Goal: Transaction & Acquisition: Purchase product/service

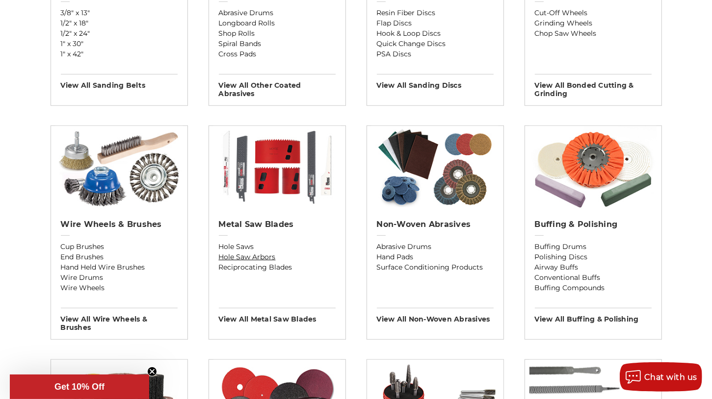
scroll to position [491, 0]
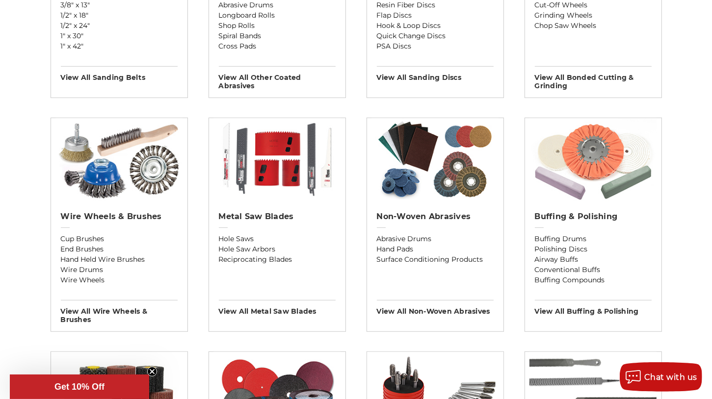
click at [565, 191] on img at bounding box center [592, 159] width 127 height 83
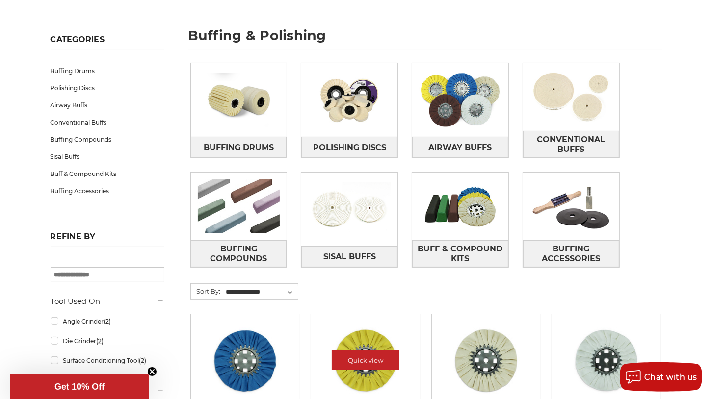
scroll to position [147, 0]
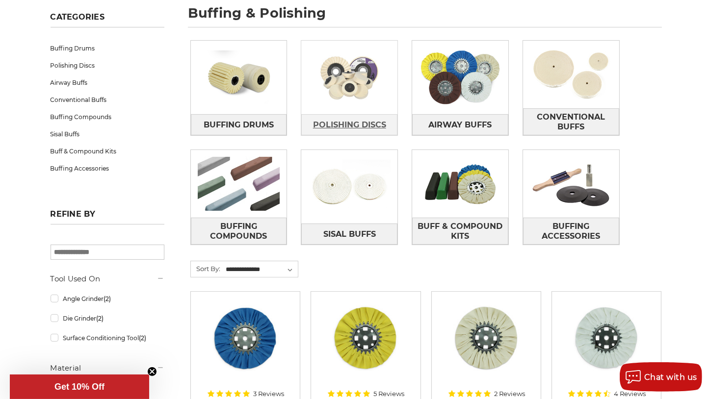
click at [346, 117] on span "Polishing Discs" at bounding box center [349, 125] width 73 height 17
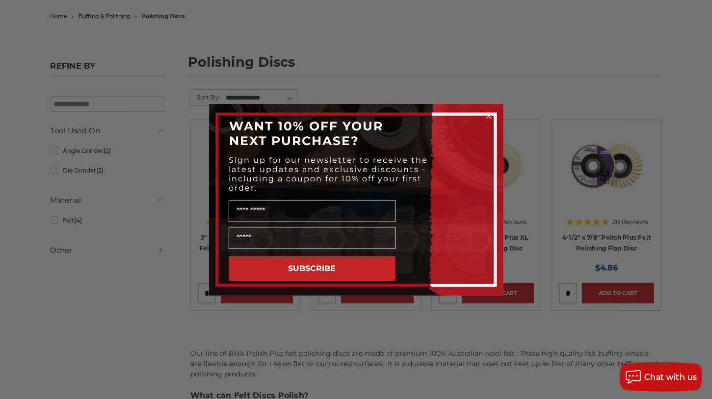
click at [591, 52] on div "Close dialog WANT 10% OFF YOUR NEXT PURCHASE? Sign up for our newsletter to rec…" at bounding box center [356, 199] width 712 height 399
click at [486, 115] on circle "Close dialog" at bounding box center [488, 115] width 9 height 9
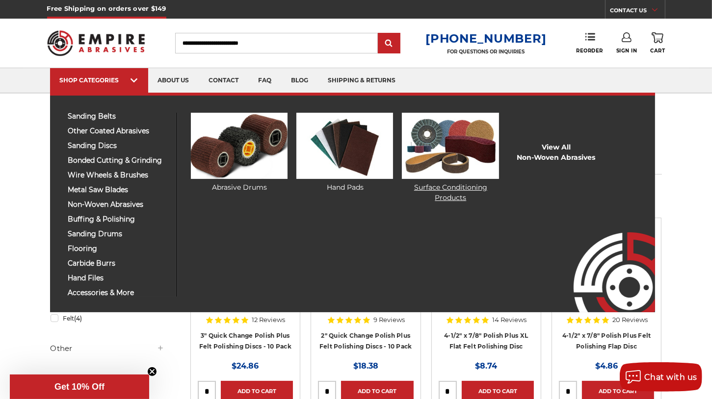
click at [461, 161] on img at bounding box center [450, 146] width 97 height 66
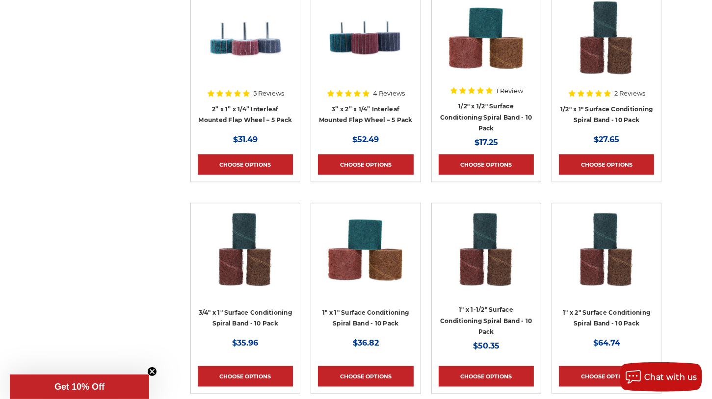
scroll to position [1227, 0]
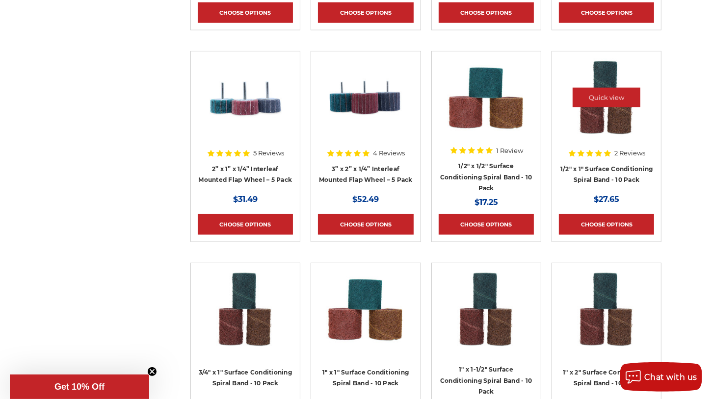
click at [617, 113] on img at bounding box center [606, 97] width 79 height 79
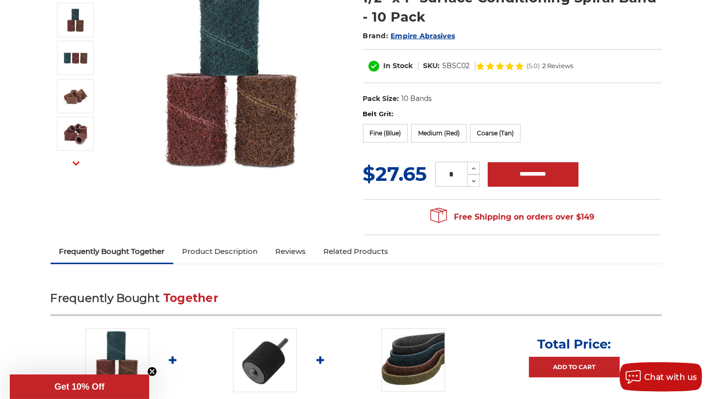
scroll to position [245, 0]
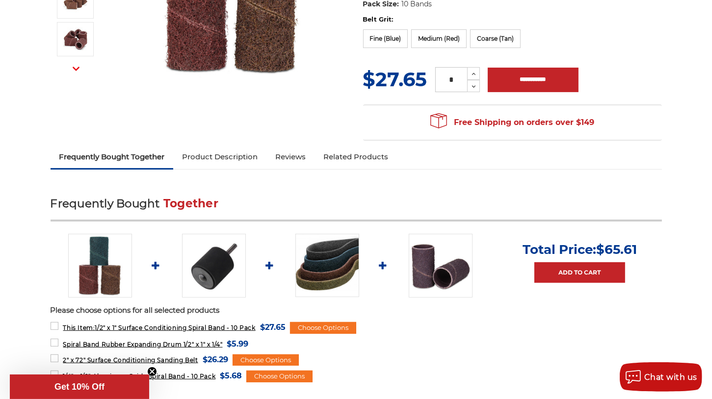
click at [227, 267] on img at bounding box center [214, 266] width 64 height 64
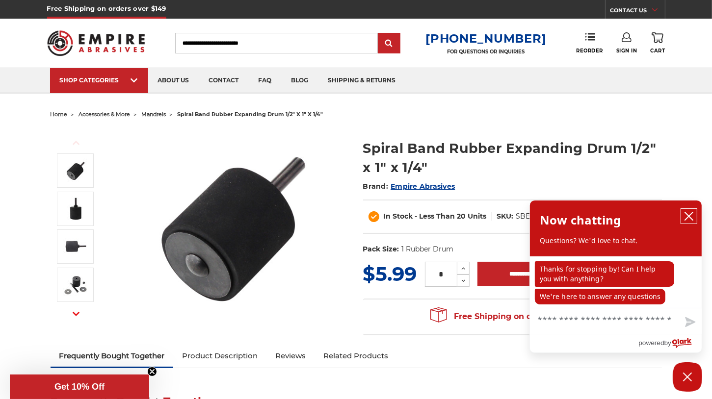
click at [689, 215] on icon "close chatbox" at bounding box center [689, 216] width 10 height 10
